Goal: Task Accomplishment & Management: Use online tool/utility

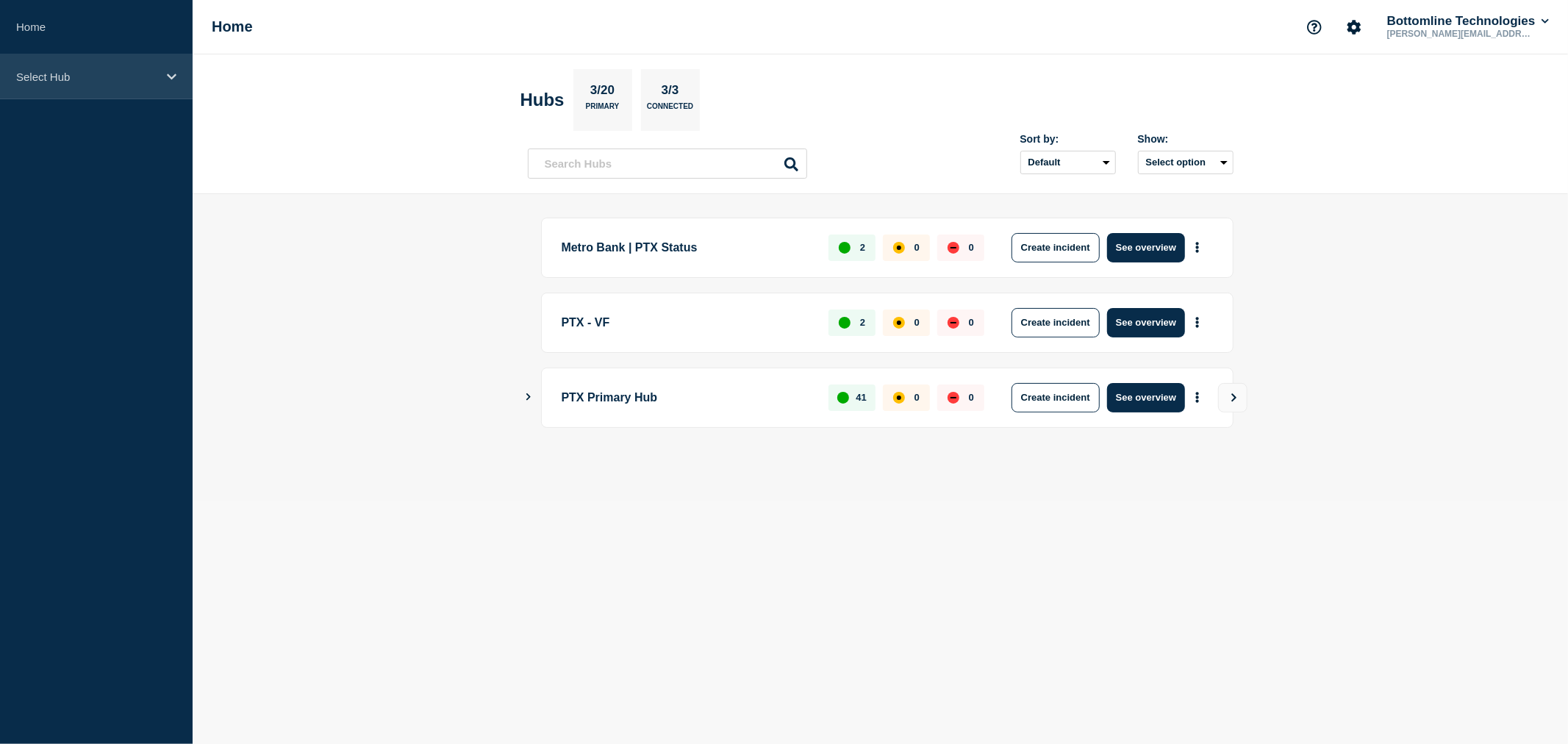
click at [75, 86] on div "Select Hub" at bounding box center [96, 76] width 193 height 44
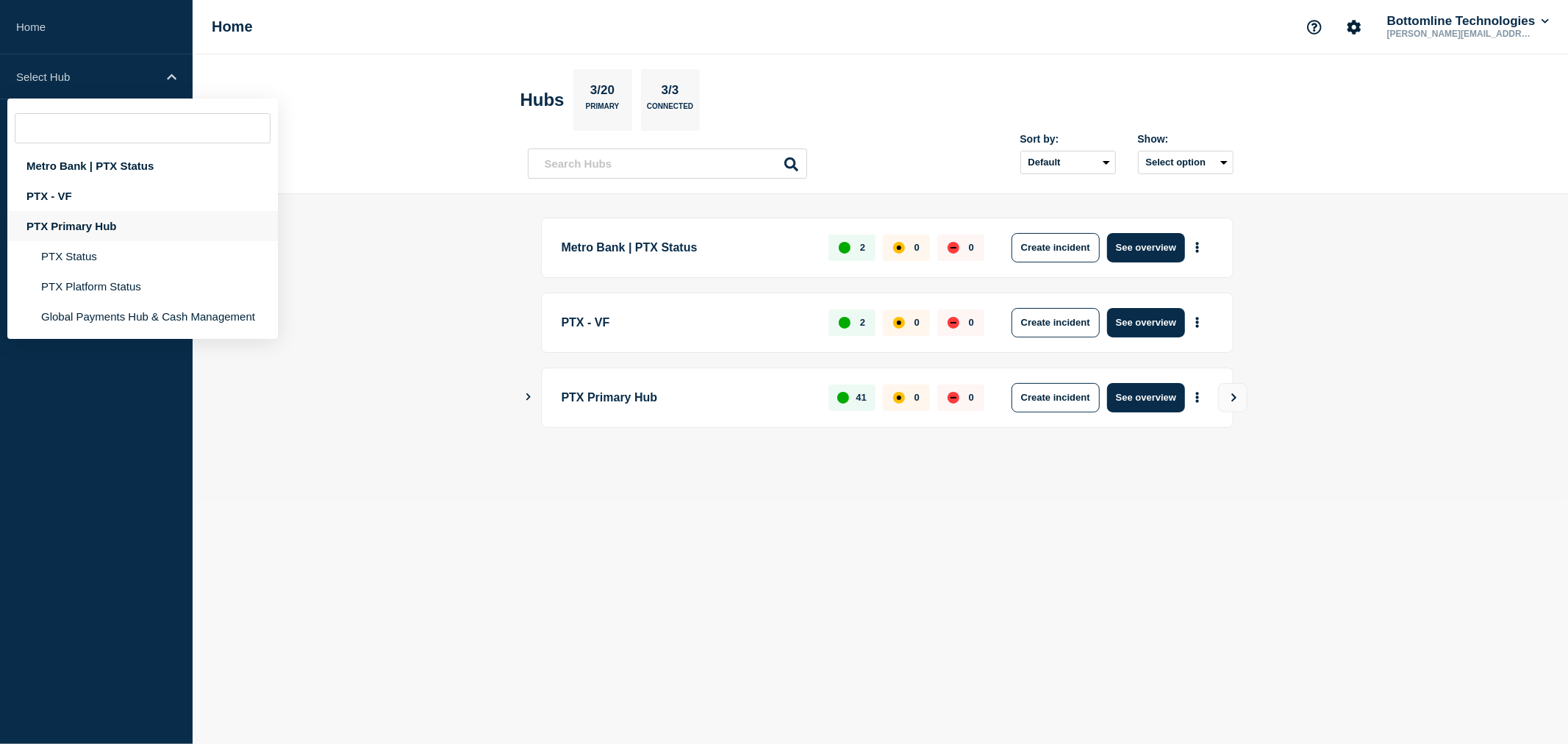
click at [105, 222] on div "PTX Primary Hub" at bounding box center [143, 226] width 271 height 30
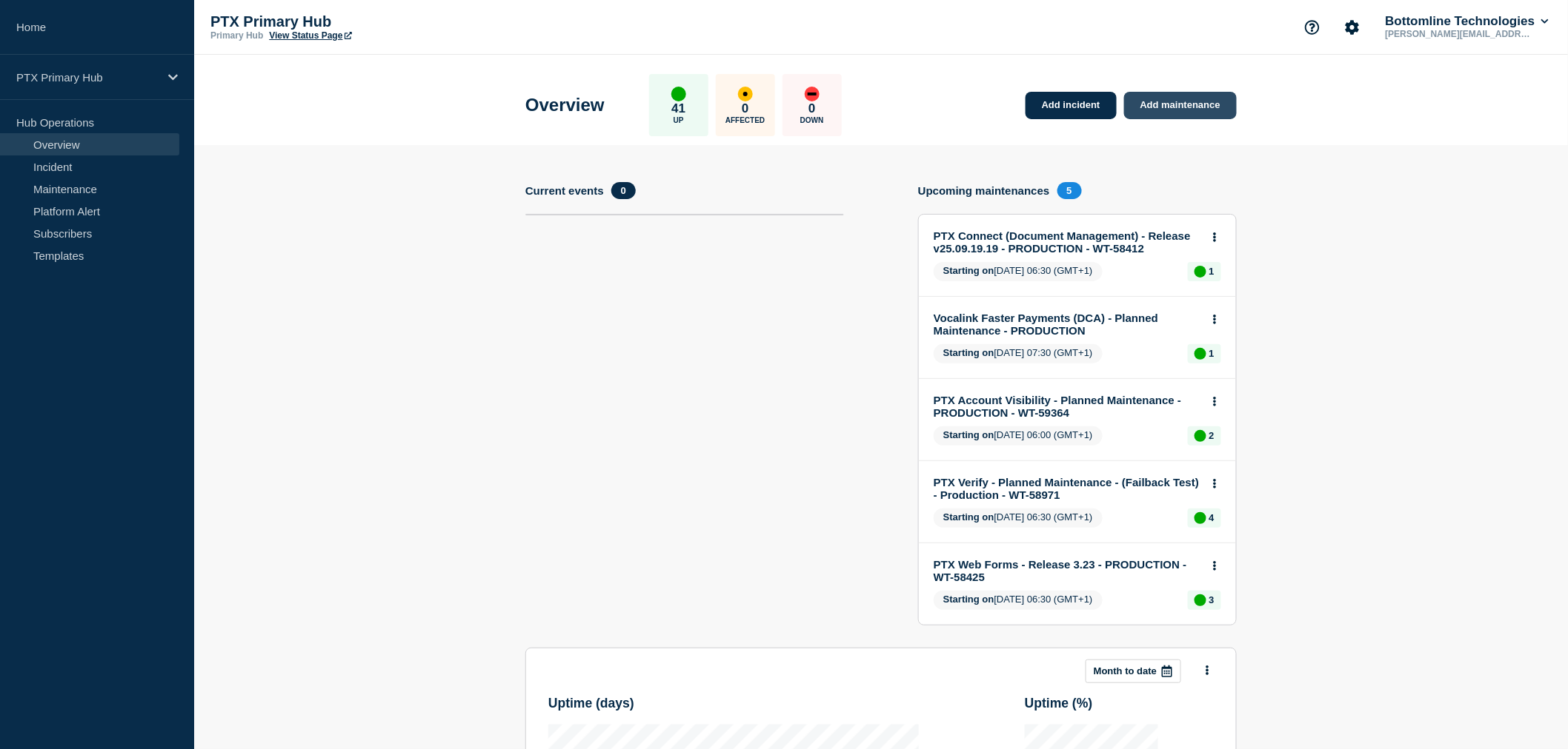
click at [1154, 100] on link "Add maintenance" at bounding box center [1179, 106] width 112 height 27
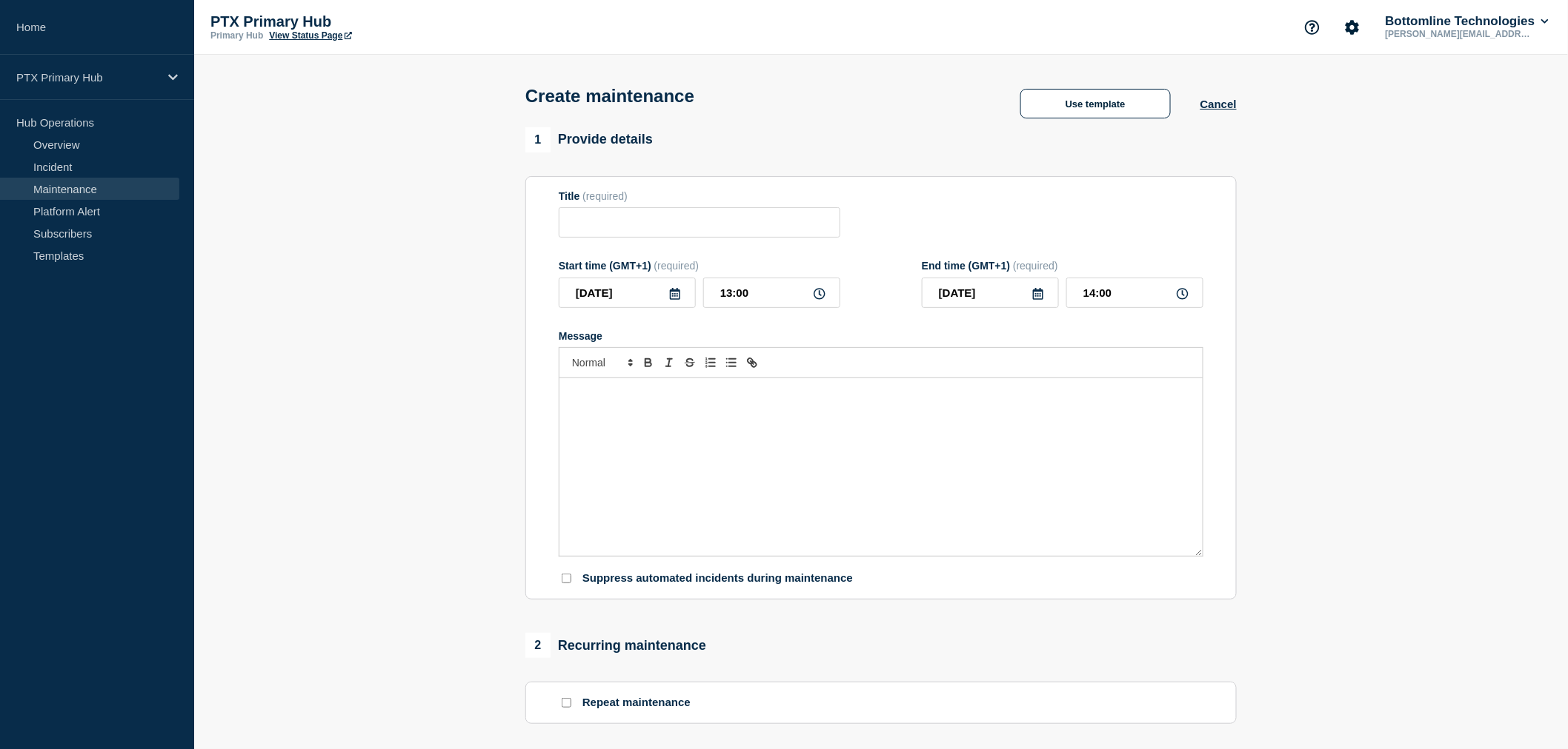
scroll to position [543, 0]
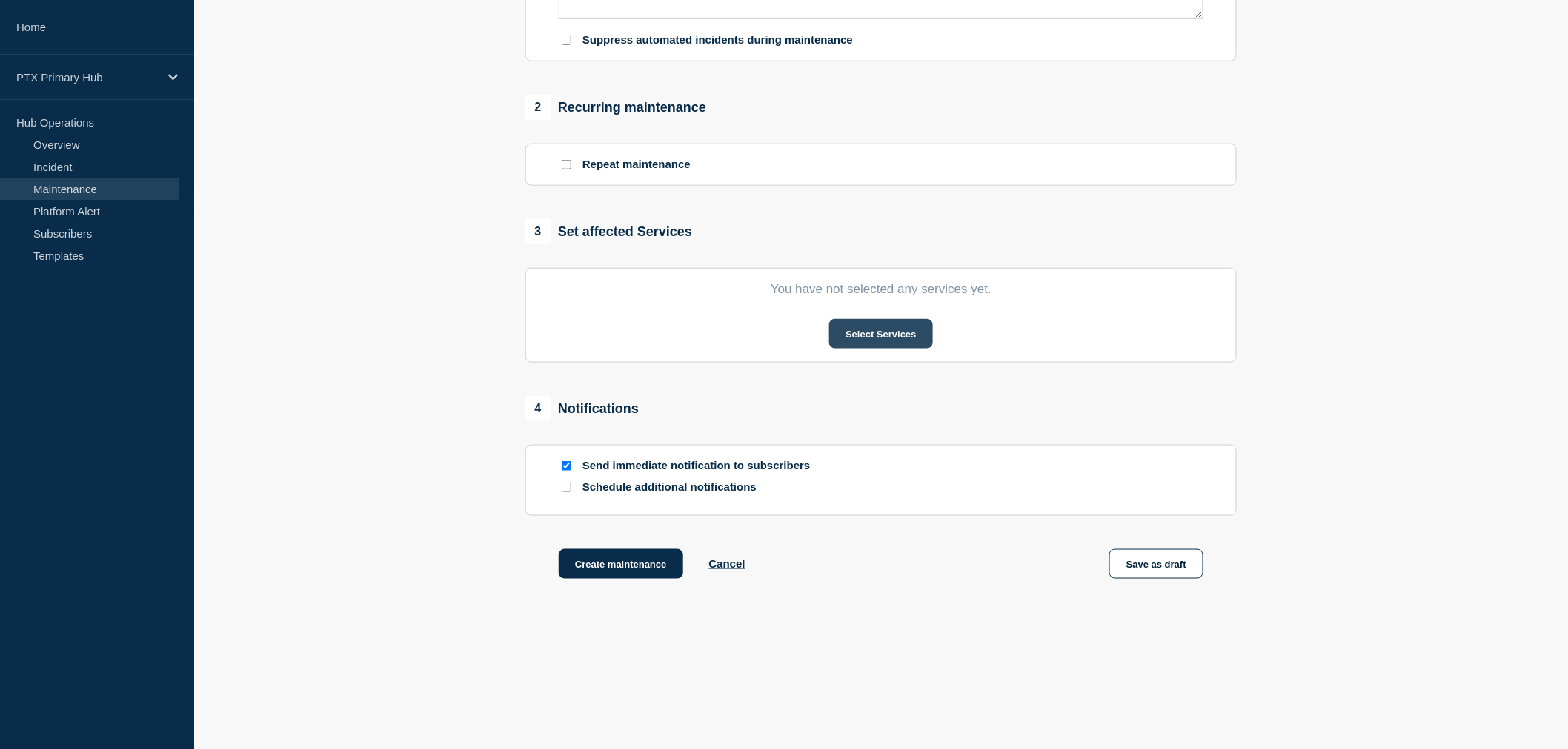
click at [910, 336] on button "Select Services" at bounding box center [880, 334] width 103 height 30
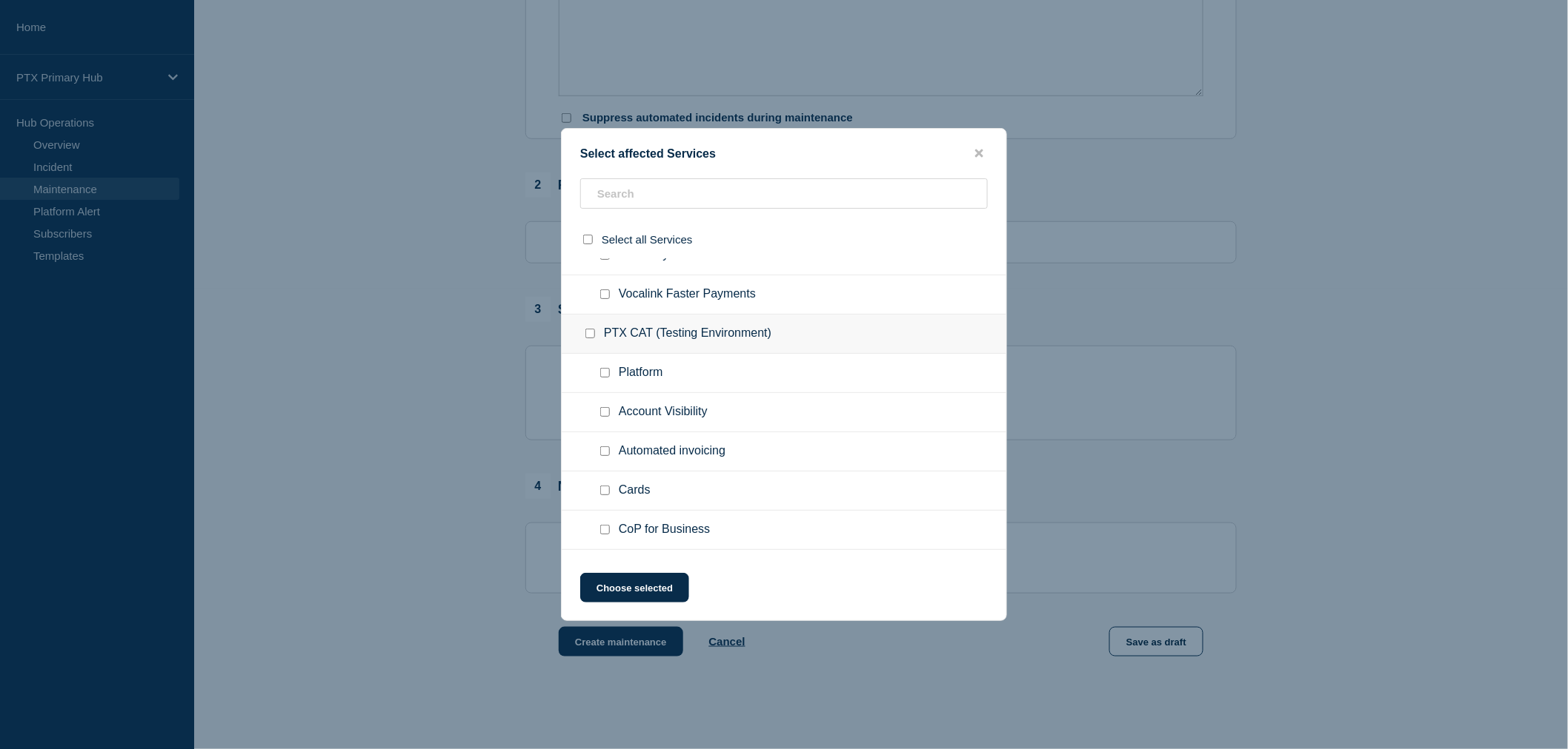
scroll to position [1152, 0]
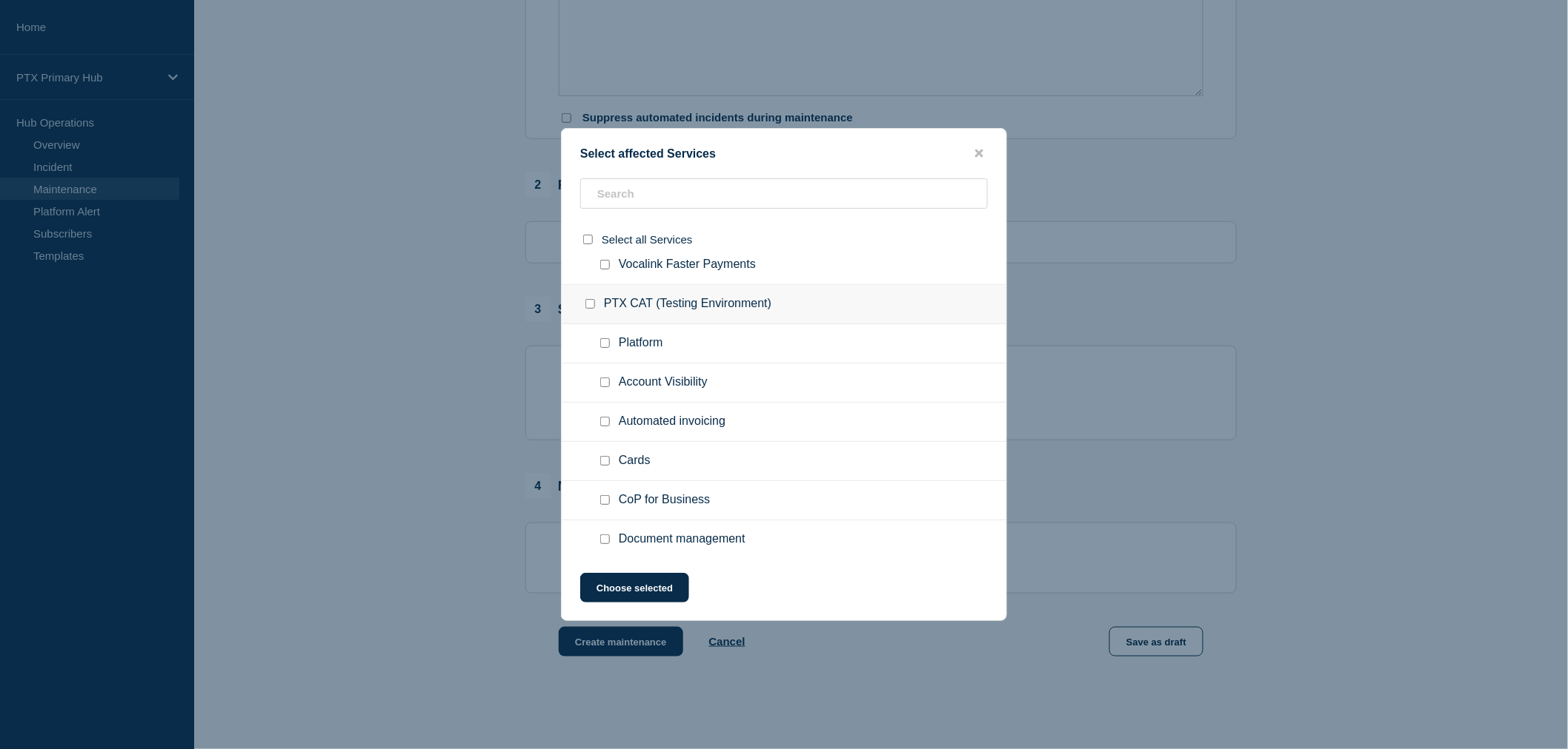
click at [1232, 189] on div at bounding box center [784, 374] width 1568 height 749
